Goal: Find specific page/section: Find specific page/section

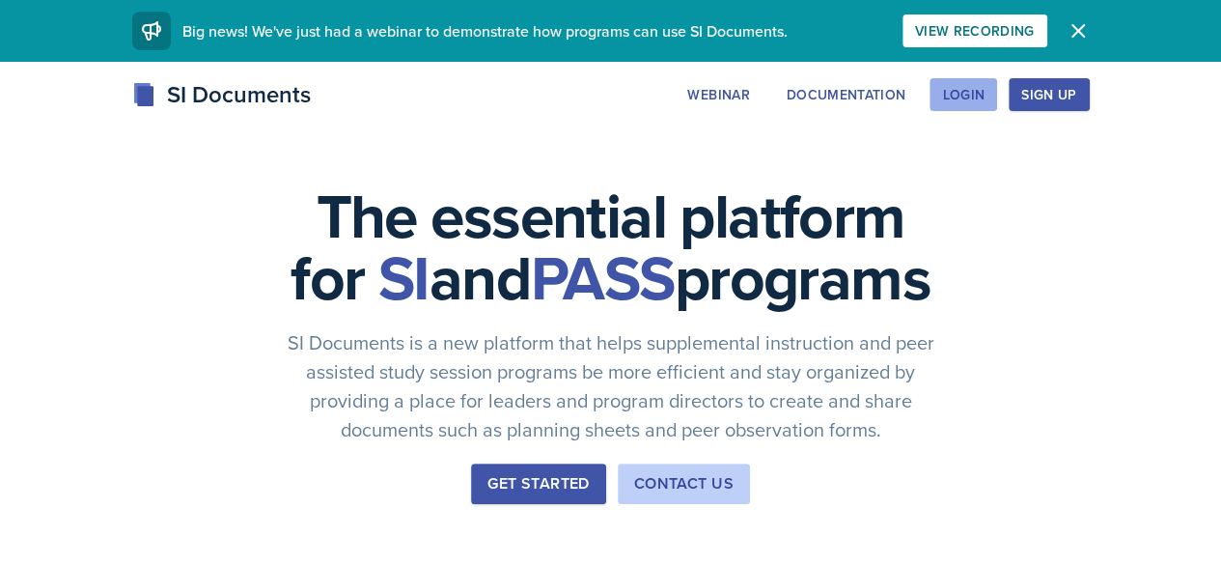
click at [984, 96] on div "Login" at bounding box center [963, 94] width 42 height 15
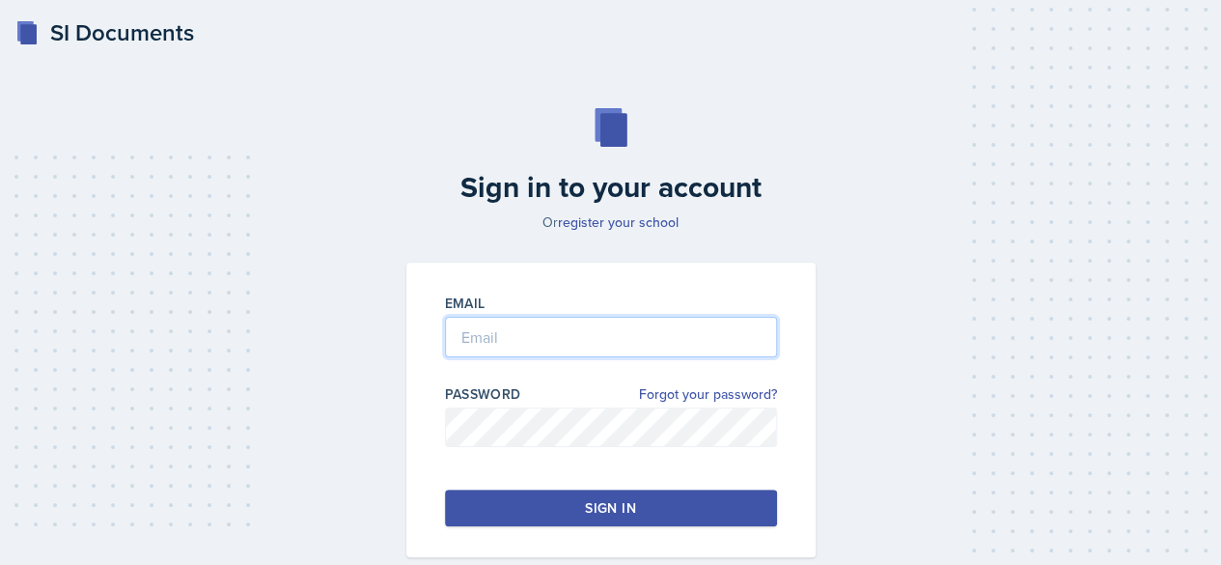
type input "[EMAIL_ADDRESS][PERSON_NAME][DOMAIN_NAME]"
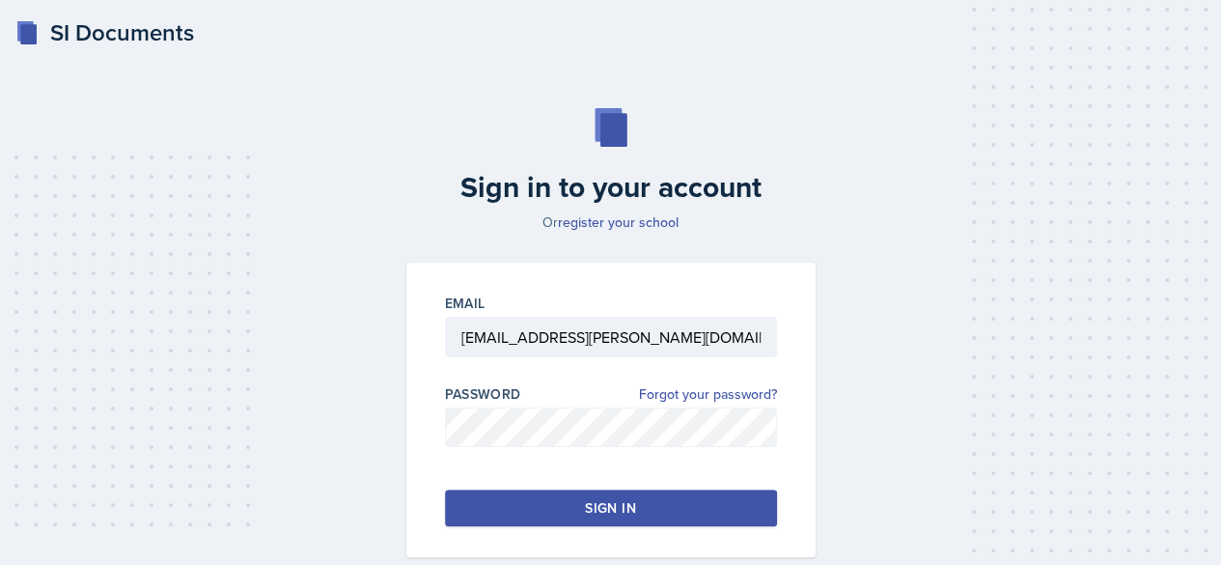
click at [602, 514] on div "Sign in" at bounding box center [610, 507] width 50 height 19
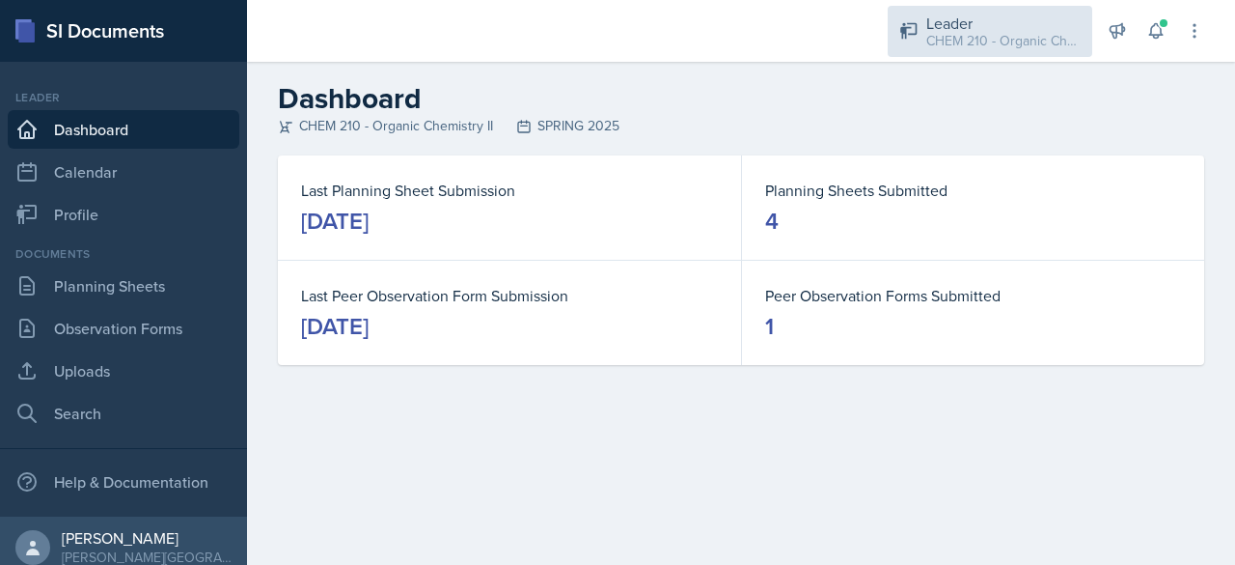
click at [1012, 45] on div "CHEM 210 - Organic Chemistry II / SPRING 2025" at bounding box center [1004, 41] width 154 height 20
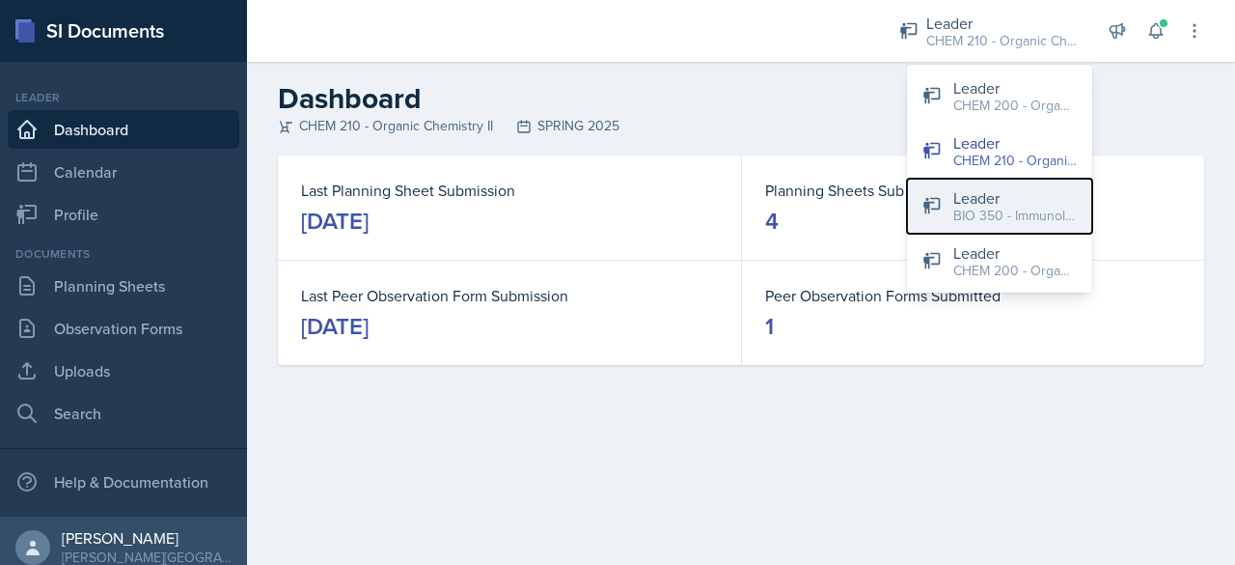
click at [975, 206] on div "BIO 350 - Immunology / Fall 2025" at bounding box center [1016, 216] width 124 height 20
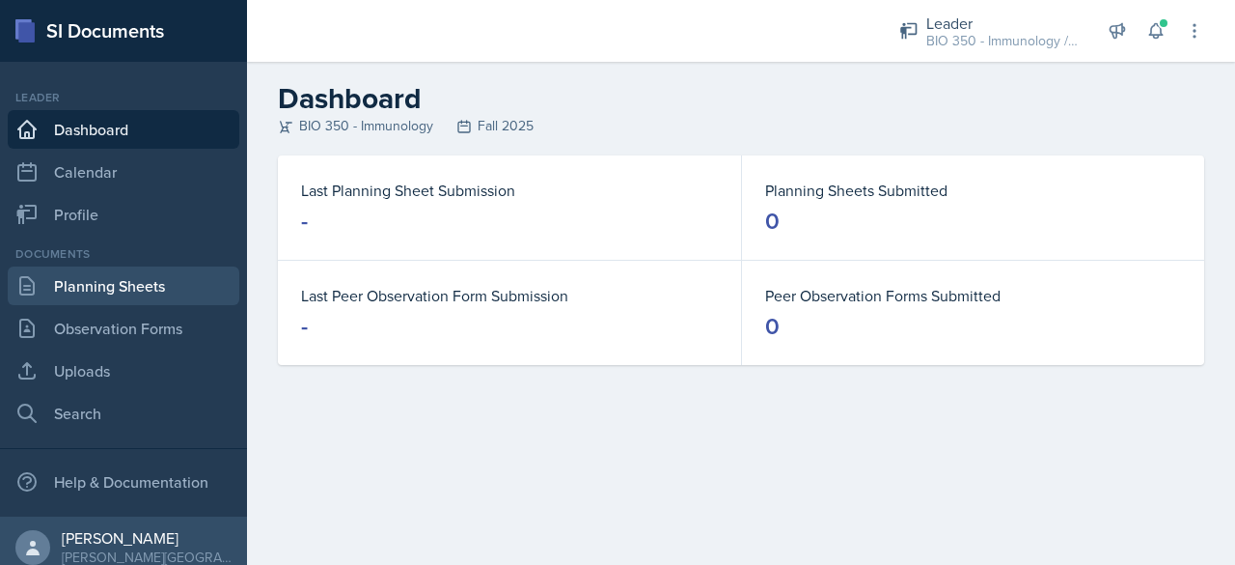
click at [92, 289] on link "Planning Sheets" at bounding box center [124, 285] width 232 height 39
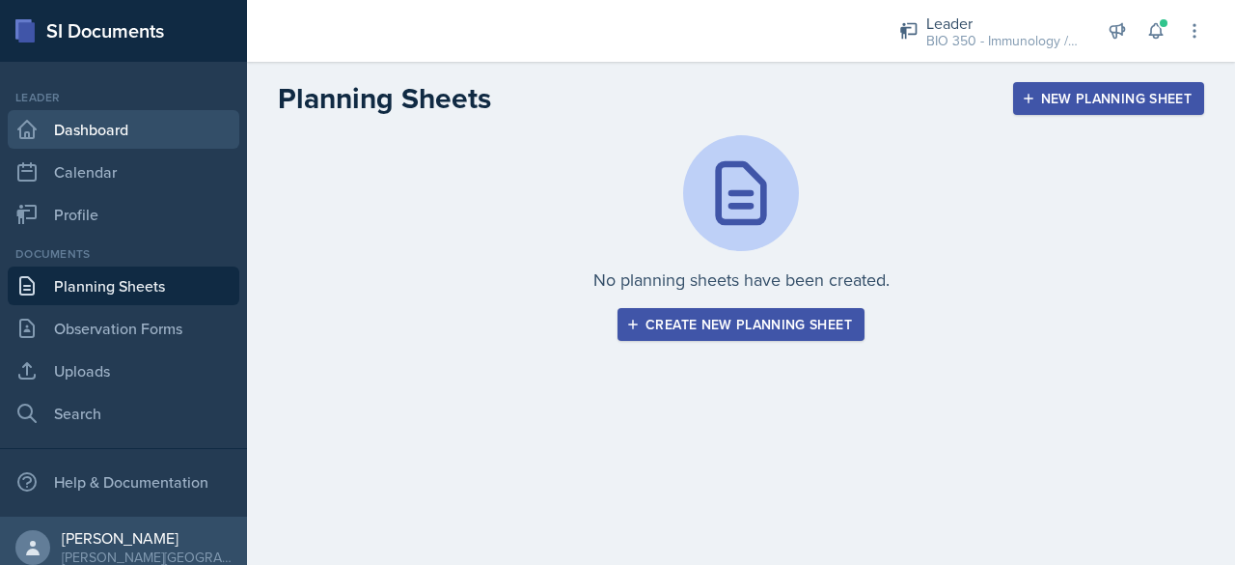
click at [84, 125] on link "Dashboard" at bounding box center [124, 129] width 232 height 39
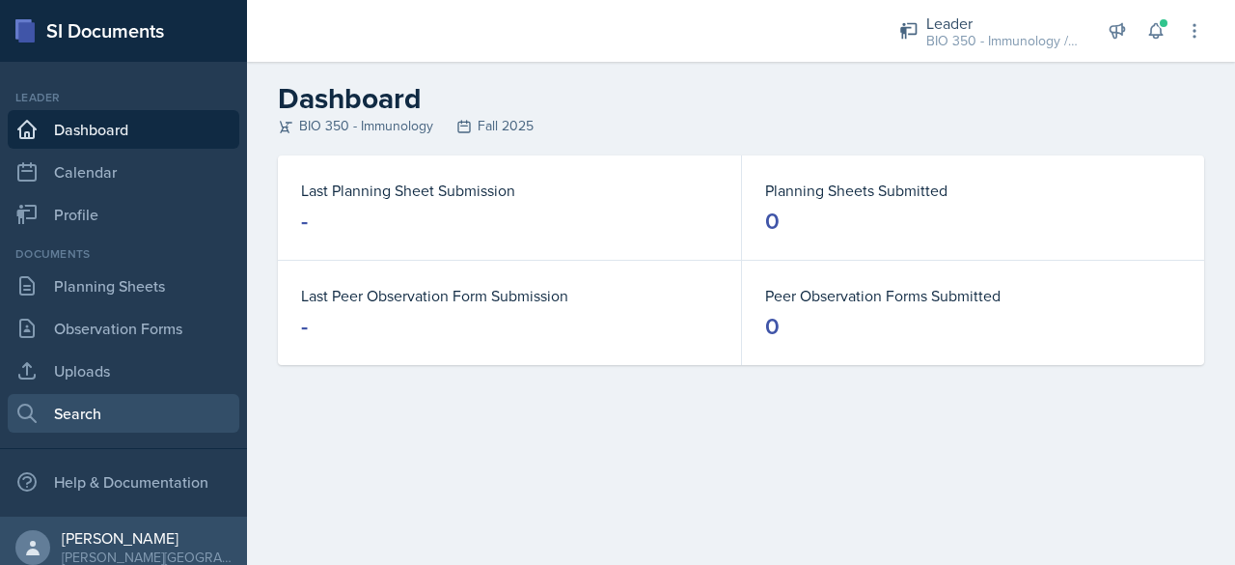
click at [102, 418] on link "Search" at bounding box center [124, 413] width 232 height 39
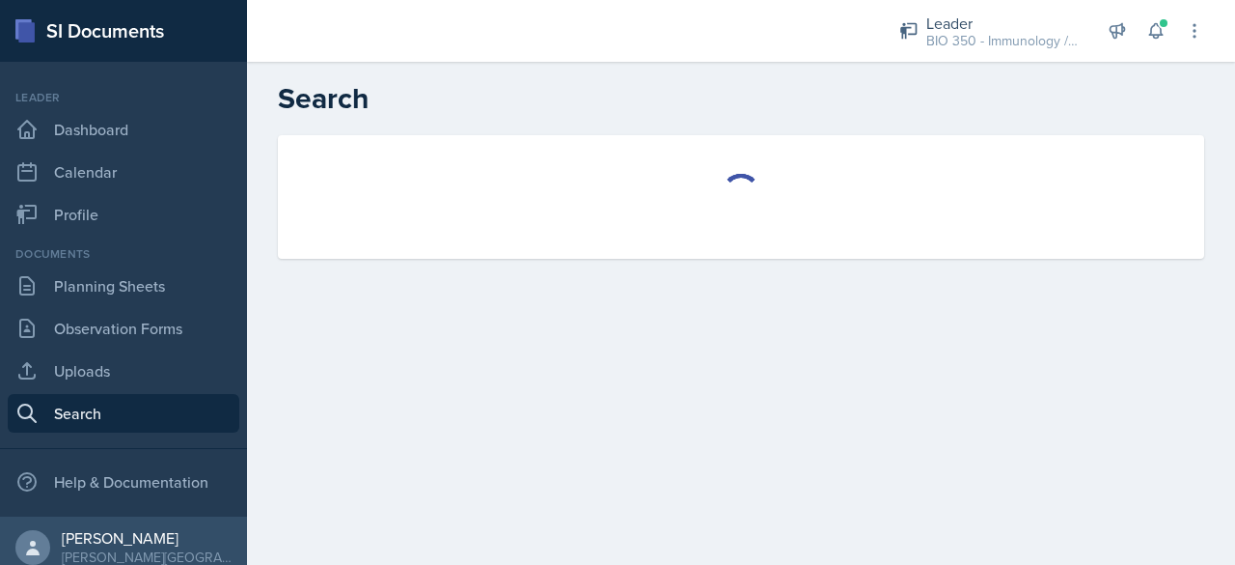
select select "all"
select select "1"
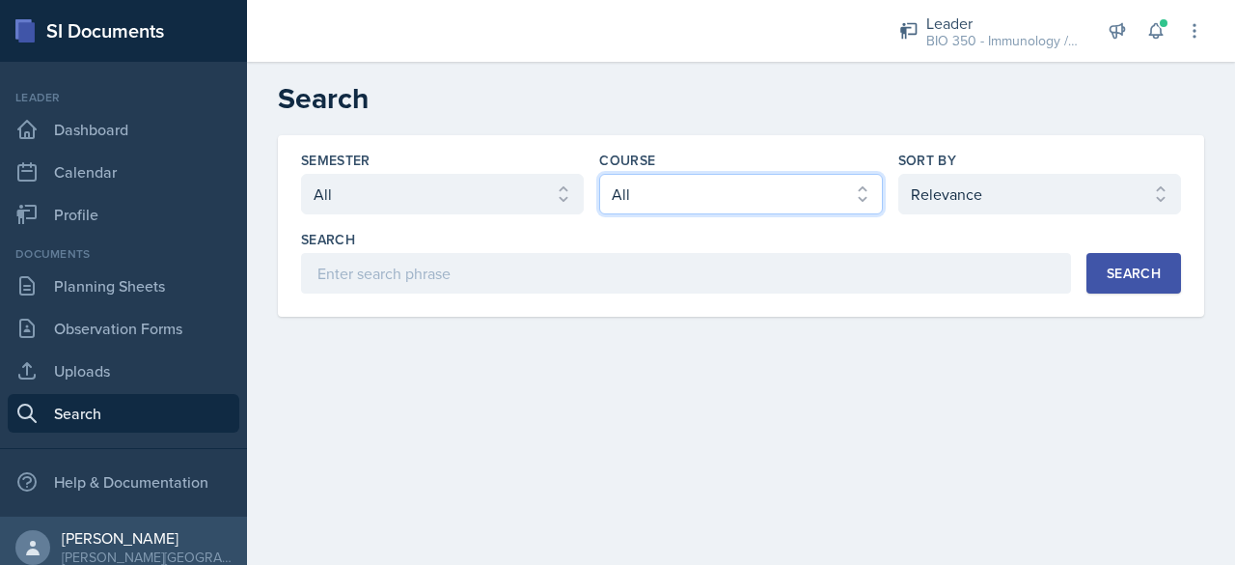
click at [633, 184] on select "Select course All ACCT 113 - Principles of Accounting I ACCT 213 - Intermediate…" at bounding box center [740, 194] width 283 height 41
select select "eb30bfad-bece-43b1-85ba-3b0f27c2d284"
click at [599, 174] on select "Select course All ACCT 113 - Principles of Accounting I ACCT 213 - Intermediate…" at bounding box center [740, 194] width 283 height 41
click at [1131, 276] on div "Search" at bounding box center [1134, 272] width 54 height 15
